Goal: Check status: Check status

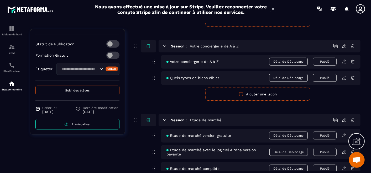
scroll to position [197, 0]
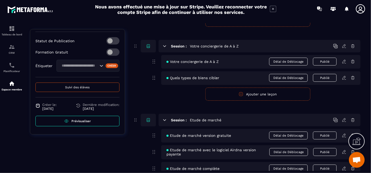
click at [78, 88] on span "Suivi des élèves" at bounding box center [77, 88] width 24 height 4
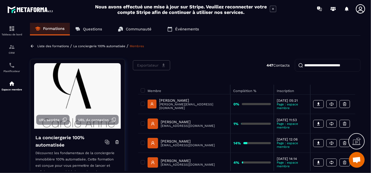
click at [323, 64] on input "search" at bounding box center [328, 65] width 66 height 13
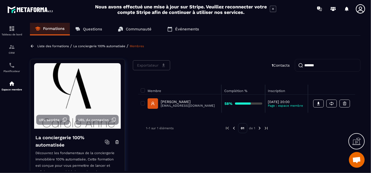
type input "*******"
click at [178, 104] on p "[EMAIL_ADDRESS][DOMAIN_NAME]" at bounding box center [188, 106] width 54 height 4
click at [180, 100] on p "[PERSON_NAME]" at bounding box center [188, 102] width 54 height 4
click at [194, 106] on p "[EMAIL_ADDRESS][DOMAIN_NAME]" at bounding box center [188, 106] width 54 height 4
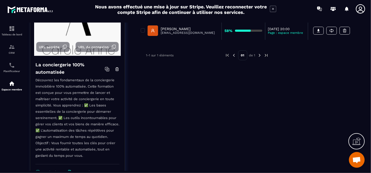
scroll to position [29, 0]
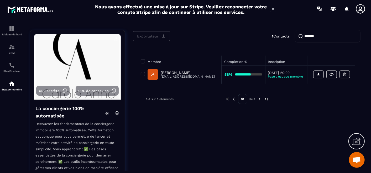
click at [179, 74] on p "[PERSON_NAME]" at bounding box center [188, 73] width 54 height 4
click at [235, 74] on div at bounding box center [243, 75] width 16 height 2
drag, startPoint x: 230, startPoint y: 61, endPoint x: 200, endPoint y: 69, distance: 31.7
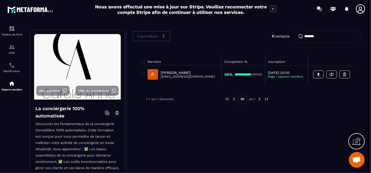
click at [230, 61] on th "Complétion %" at bounding box center [243, 61] width 43 height 10
click at [165, 68] on td "[PERSON_NAME] [PERSON_NAME][EMAIL_ADDRESS][DOMAIN_NAME]" at bounding box center [180, 74] width 84 height 18
